Goal: Task Accomplishment & Management: Complete application form

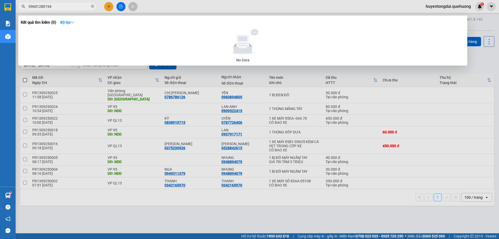
click at [37, 7] on input "09601280194" at bounding box center [59, 7] width 61 height 6
type input "096 1280194"
click at [107, 10] on div at bounding box center [249, 119] width 499 height 239
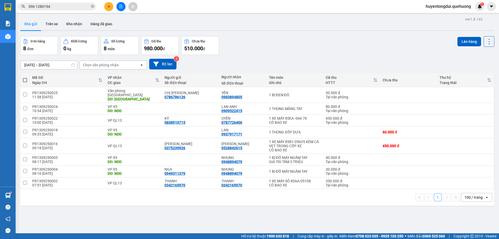
click at [107, 10] on button at bounding box center [108, 6] width 9 height 9
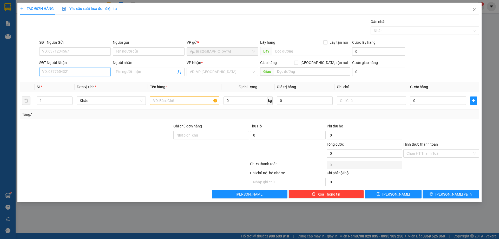
click at [67, 68] on input "SĐT Người Nhận" at bounding box center [75, 72] width 72 height 8
click at [49, 71] on input "0971239918" at bounding box center [75, 72] width 72 height 8
click at [55, 71] on input "0971239918" at bounding box center [75, 72] width 72 height 8
type input "0971239918"
click at [119, 73] on input "Người nhận" at bounding box center [146, 72] width 60 height 6
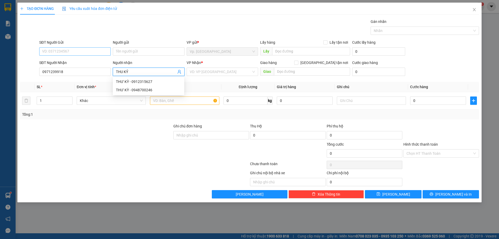
type input "THU KỶ"
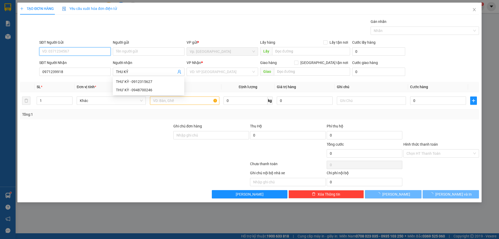
click at [88, 51] on input "SĐT Người Gửi" at bounding box center [75, 51] width 72 height 8
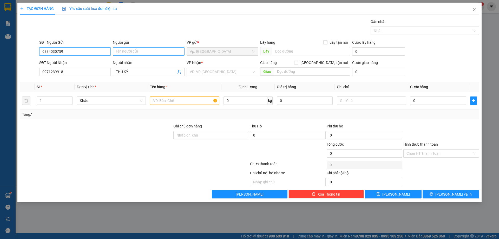
type input "0334030759"
click at [128, 49] on input "Người gửi" at bounding box center [149, 51] width 72 height 8
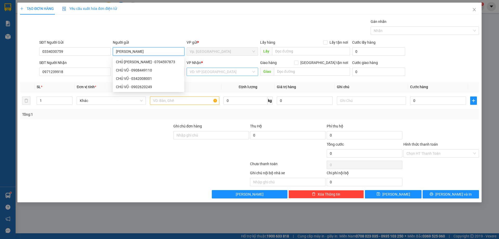
type input "[PERSON_NAME]"
click at [220, 72] on input "search" at bounding box center [221, 72] width 62 height 8
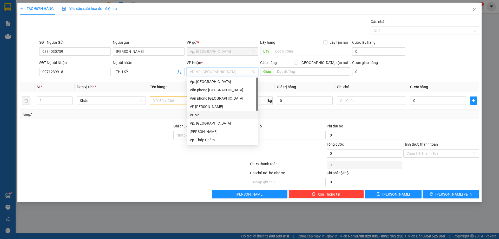
click at [204, 113] on div "VP 95" at bounding box center [222, 115] width 65 height 6
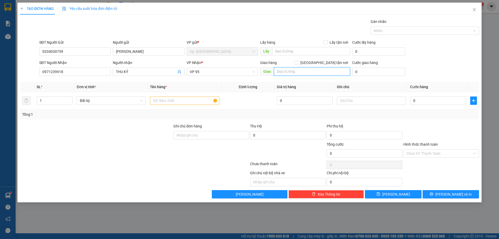
click at [287, 69] on input "text" at bounding box center [312, 71] width 76 height 8
type input "NDD"
drag, startPoint x: 55, startPoint y: 99, endPoint x: 11, endPoint y: 98, distance: 43.4
click at [11, 98] on div "TẠO ĐƠN HÀNG Yêu cầu xuất hóa đơn điện tử Transit Pickup Surcharge Ids Transit …" at bounding box center [249, 119] width 499 height 239
type input "2"
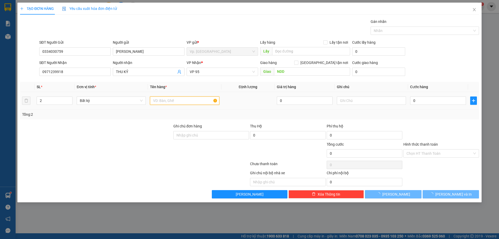
click at [157, 98] on input "text" at bounding box center [184, 101] width 69 height 8
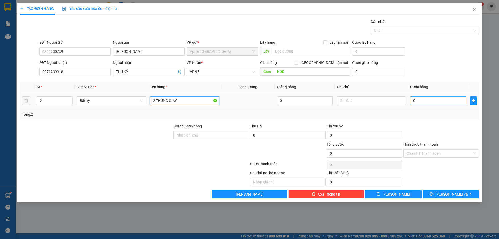
type input "2 THÙNG GIẤY"
click at [418, 98] on input "0" at bounding box center [438, 101] width 56 height 8
type input "9"
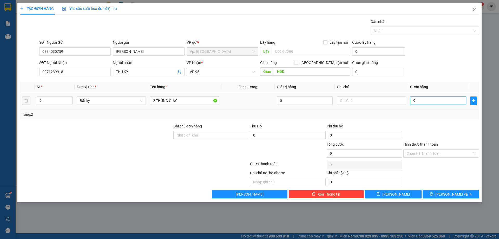
type input "90"
type input "90.000"
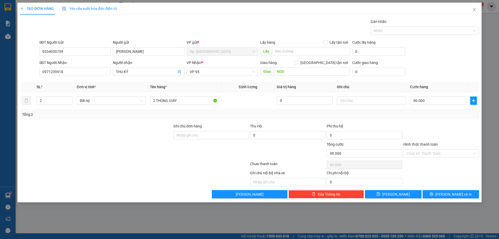
click at [428, 71] on div "SĐT Người Nhận 0971239918 Người nhận THU KỶ VP Nhận * VP 95 Giao hàng [GEOGRAPH…" at bounding box center [259, 69] width 442 height 18
click at [422, 156] on input "Hình thức thanh toán" at bounding box center [440, 154] width 66 height 8
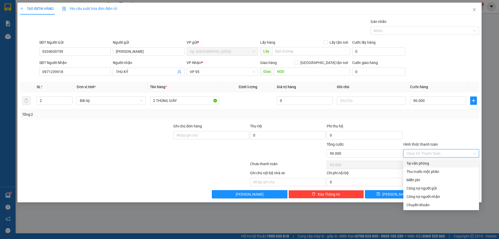
click at [419, 164] on div "Tại văn phòng" at bounding box center [441, 163] width 69 height 6
type input "0"
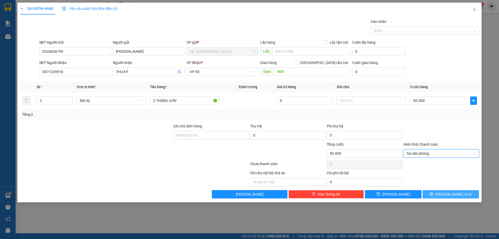
click at [451, 191] on span "[PERSON_NAME] và In" at bounding box center [454, 194] width 36 height 6
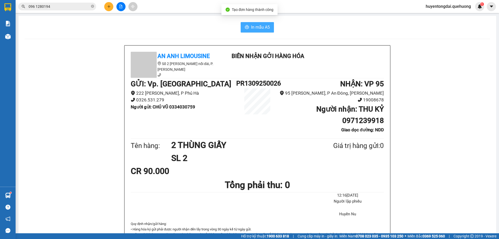
click at [254, 27] on span "In mẫu A5" at bounding box center [260, 27] width 19 height 7
click at [269, 29] on button "In mẫu A5" at bounding box center [257, 27] width 33 height 10
click at [78, 2] on div "Kết quả tìm kiếm ( 0 ) Bộ lọc No Data 096 1280194" at bounding box center [50, 6] width 101 height 9
click at [78, 7] on input "096 1280194" at bounding box center [59, 7] width 61 height 6
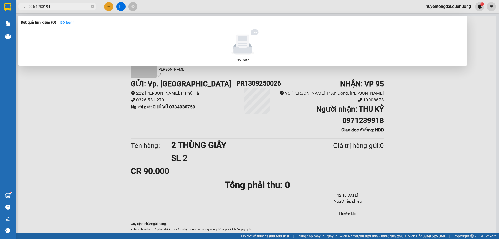
click at [78, 7] on input "096 1280194" at bounding box center [59, 7] width 61 height 6
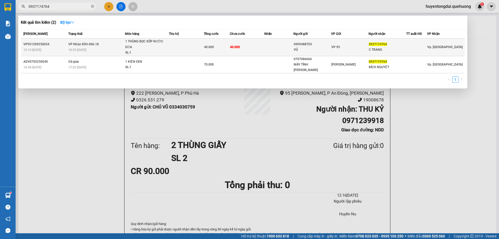
type input "0937174764"
click at [156, 45] on div "1 THÙNG BỌC XỐP NƯỚC DỪA" at bounding box center [144, 44] width 39 height 11
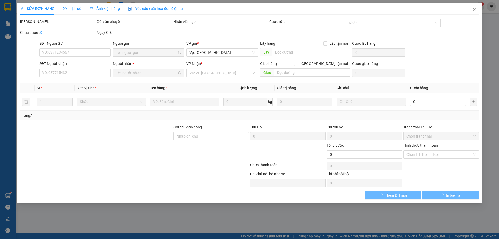
type input "0909488703"
type input "VŨ"
type input "0937174764"
type input "C TRANG"
type input "40.000"
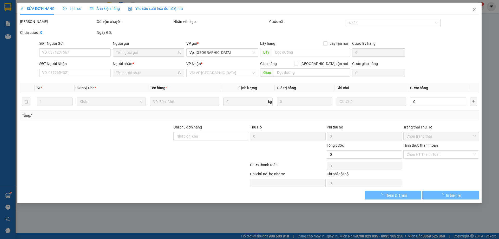
type input "40.000"
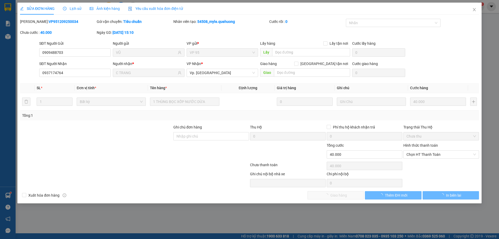
click at [156, 45] on div "Người gửi" at bounding box center [149, 44] width 72 height 6
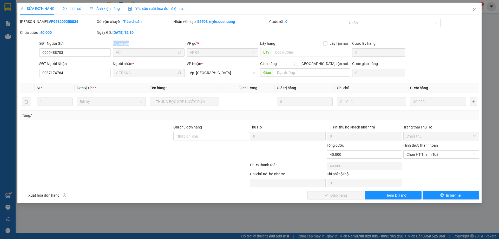
click at [156, 45] on div "Người gửi" at bounding box center [149, 44] width 72 height 6
click at [61, 170] on div at bounding box center [135, 166] width 230 height 10
click at [476, 11] on icon "close" at bounding box center [474, 9] width 3 height 3
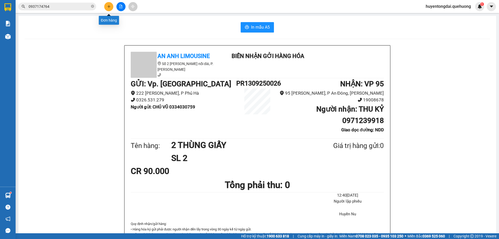
click at [111, 9] on button at bounding box center [108, 6] width 9 height 9
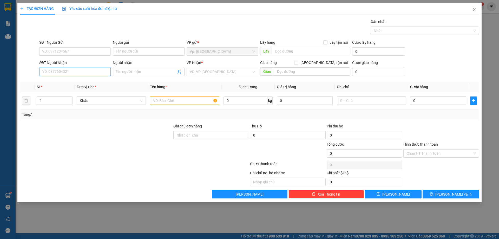
click at [82, 73] on input "SĐT Người Nhận" at bounding box center [75, 72] width 72 height 8
click at [75, 82] on div "0932777068 - SƠN" at bounding box center [74, 82] width 65 height 6
type input "0932777068"
type input "SƠN"
type input "30.000"
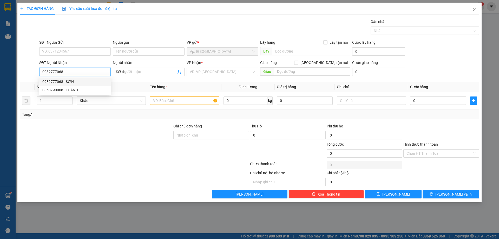
type input "30.000"
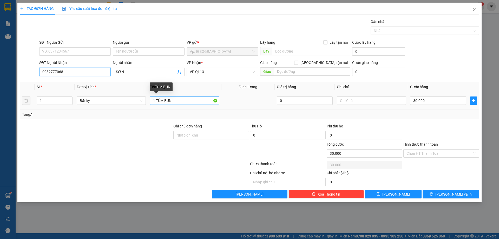
type input "0932777068"
click at [189, 101] on input "1 TÚM BÚN" at bounding box center [184, 101] width 69 height 8
type input "1 THÙNG XỐP CÁ"
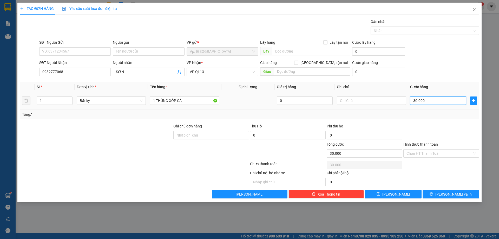
click at [448, 103] on input "30.000" at bounding box center [438, 101] width 56 height 8
type input "8"
type input "80"
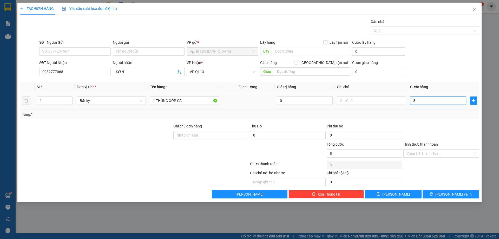
type input "80"
type input "80.000"
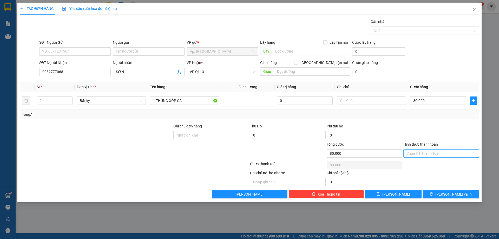
click at [442, 157] on input "Hình thức thanh toán" at bounding box center [440, 154] width 66 height 8
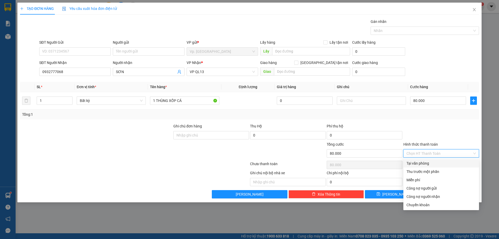
click at [436, 164] on div "Tại văn phòng" at bounding box center [441, 163] width 69 height 6
type input "0"
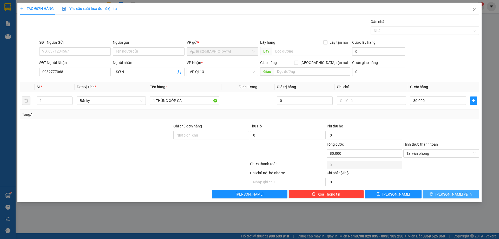
click at [455, 193] on span "[PERSON_NAME] và In" at bounding box center [454, 194] width 36 height 6
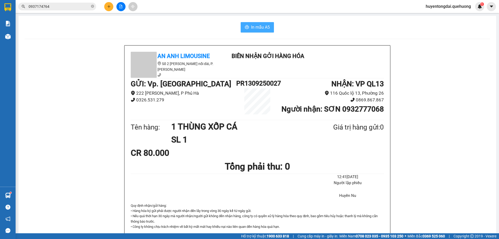
click at [261, 28] on span "In mẫu A5" at bounding box center [260, 27] width 19 height 7
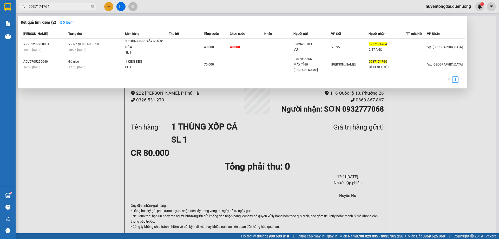
click at [62, 7] on input "0937174764" at bounding box center [59, 7] width 61 height 6
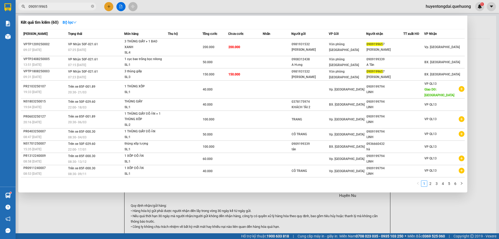
type input "0909199657"
